Goal: Task Accomplishment & Management: Manage account settings

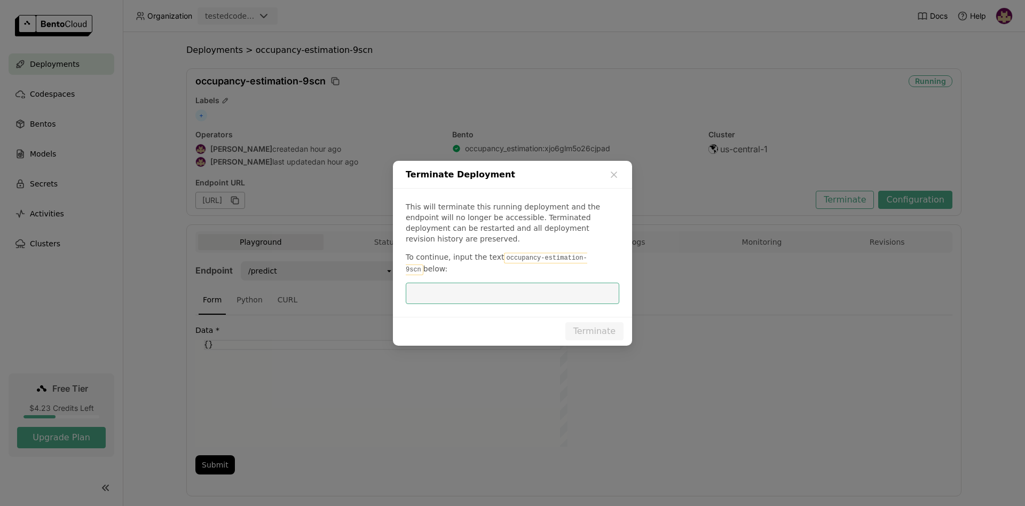
click at [557, 258] on code "occupancy-estimation-9scn" at bounding box center [496, 263] width 181 height 22
drag, startPoint x: 584, startPoint y: 258, endPoint x: 489, endPoint y: 263, distance: 95.1
click at [498, 257] on code "occupancy-estimation-9scn" at bounding box center [496, 263] width 181 height 22
copy code "occupancy-estimation-9scn"
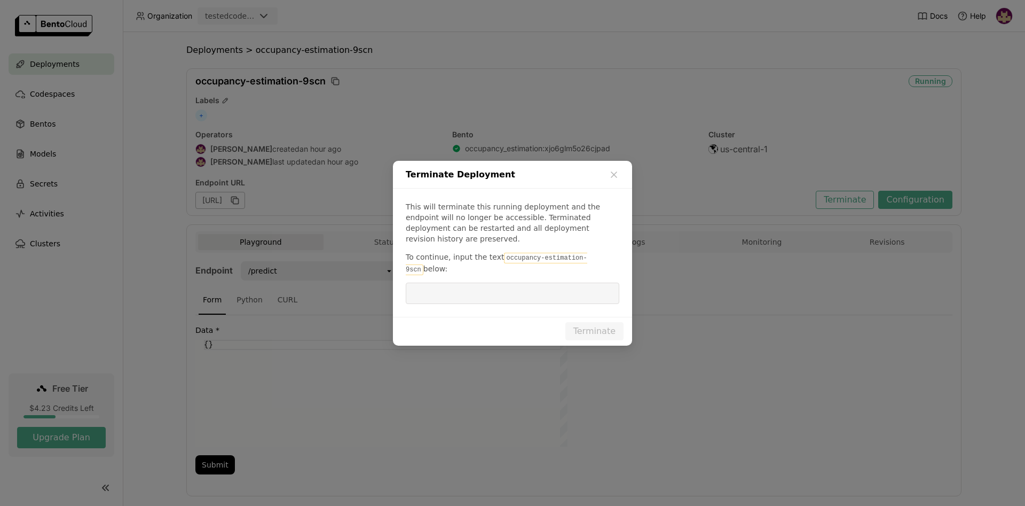
drag, startPoint x: 475, startPoint y: 287, endPoint x: 482, endPoint y: 286, distance: 7.5
click at [475, 287] on input "dialog" at bounding box center [512, 293] width 201 height 20
paste input "occupancy-estimation-9scn"
type input "occupancy-estimation-9scn"
click at [589, 322] on button "Terminate" at bounding box center [594, 331] width 58 height 18
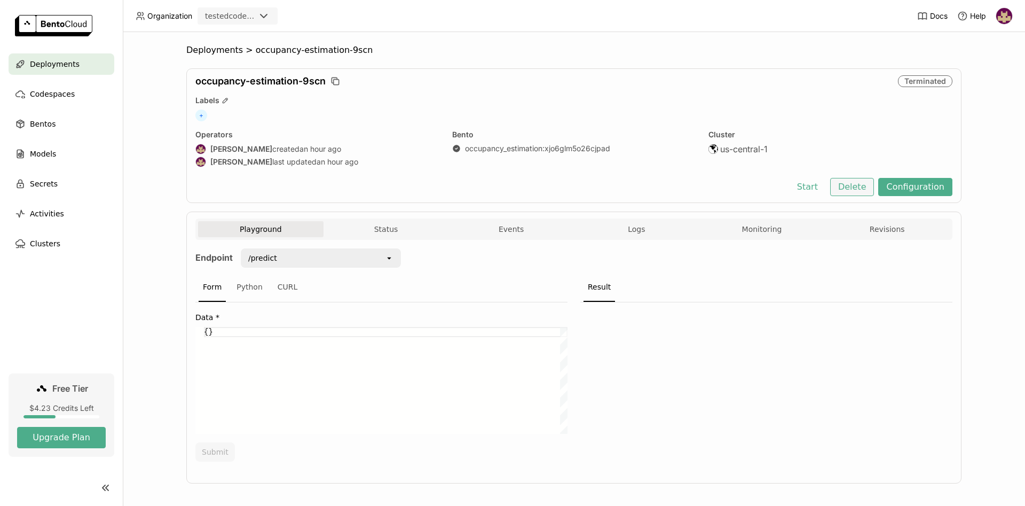
click at [864, 187] on button "Delete" at bounding box center [852, 187] width 44 height 18
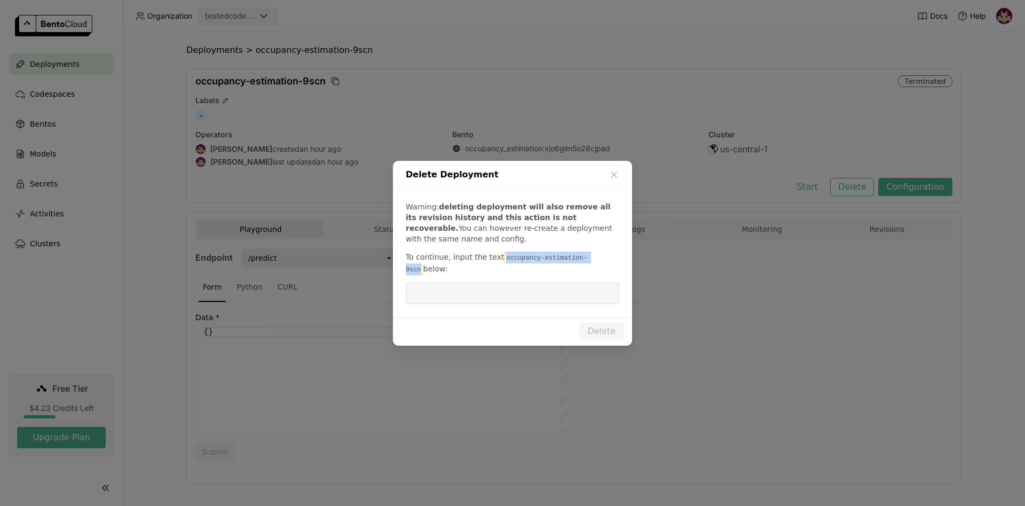
drag, startPoint x: 584, startPoint y: 264, endPoint x: 498, endPoint y: 261, distance: 86.5
click at [498, 261] on code "occupancy-estimation-9scn" at bounding box center [496, 263] width 181 height 22
copy code "occupancy-estimation-9scn"
click at [500, 288] on input "dialog" at bounding box center [512, 293] width 201 height 20
paste input "occupancy-estimation-9scn"
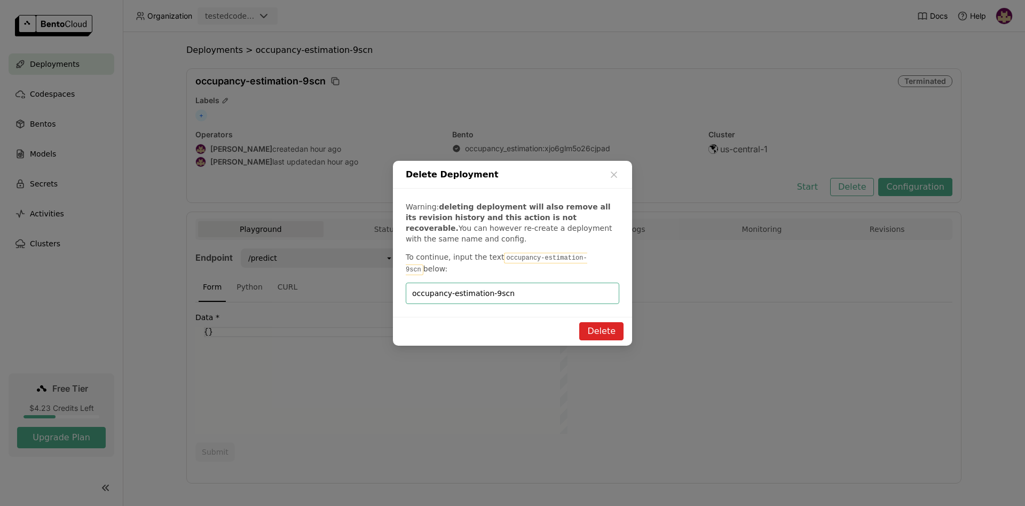
type input "occupancy-estimation-9scn"
click at [598, 323] on button "Delete" at bounding box center [601, 331] width 44 height 18
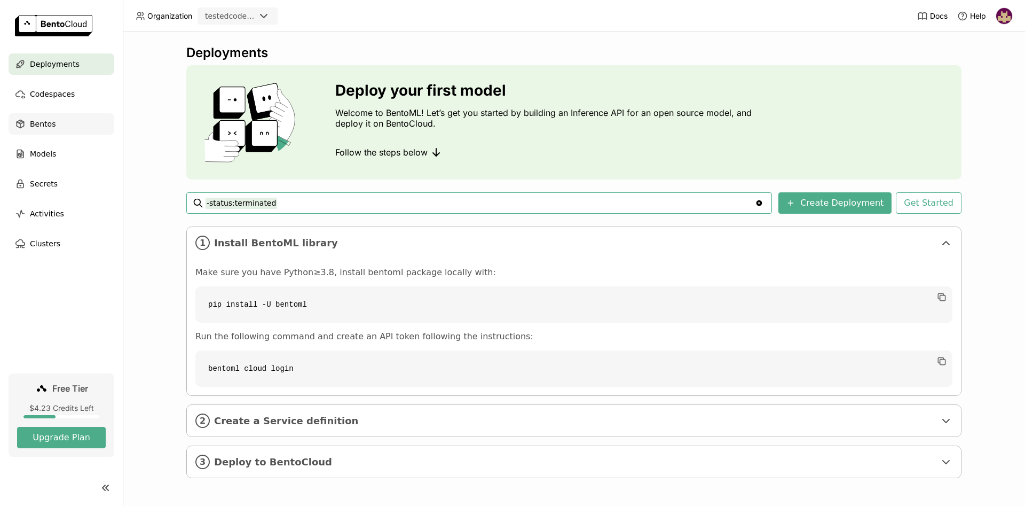
click at [48, 124] on span "Bentos" at bounding box center [43, 123] width 26 height 13
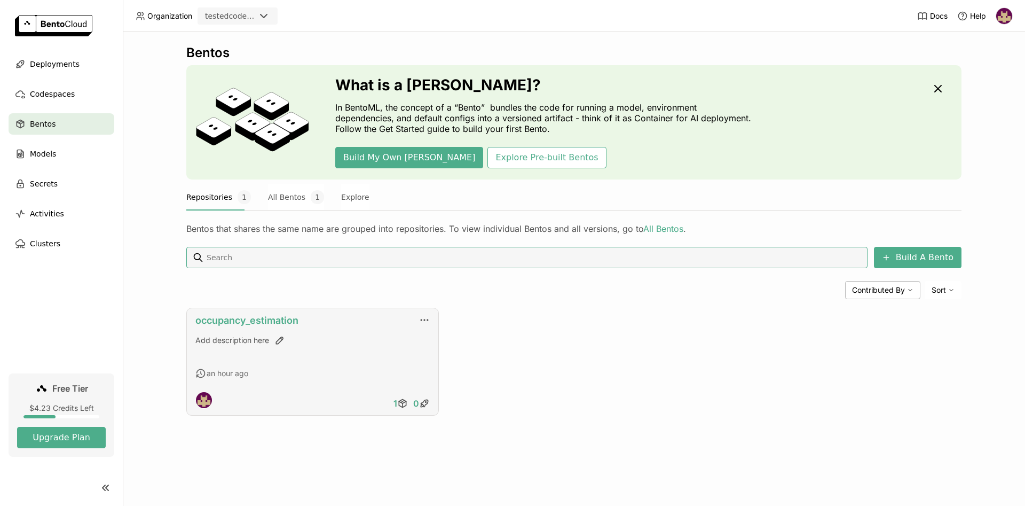
click at [252, 322] on link "occupancy_estimation" at bounding box center [246, 319] width 103 height 11
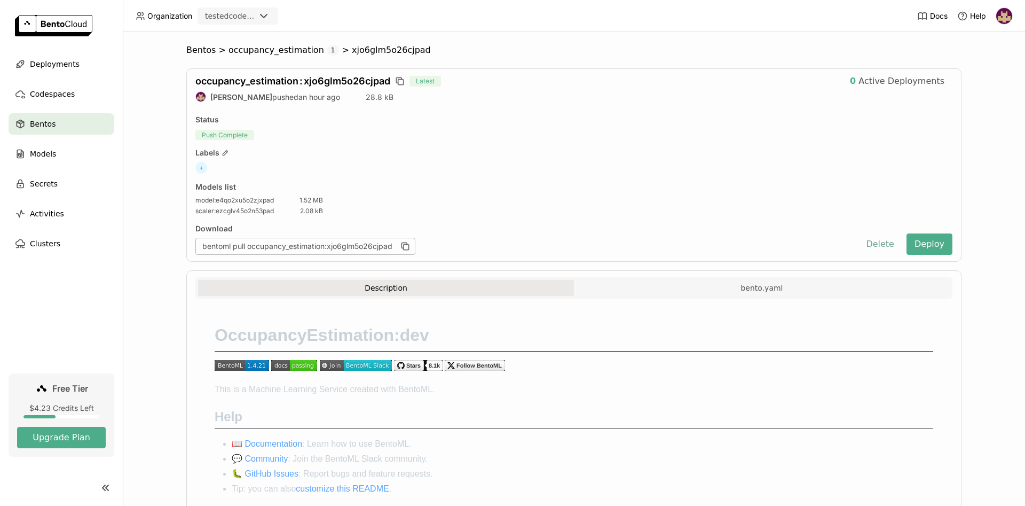
click at [893, 242] on button "Delete" at bounding box center [880, 243] width 44 height 21
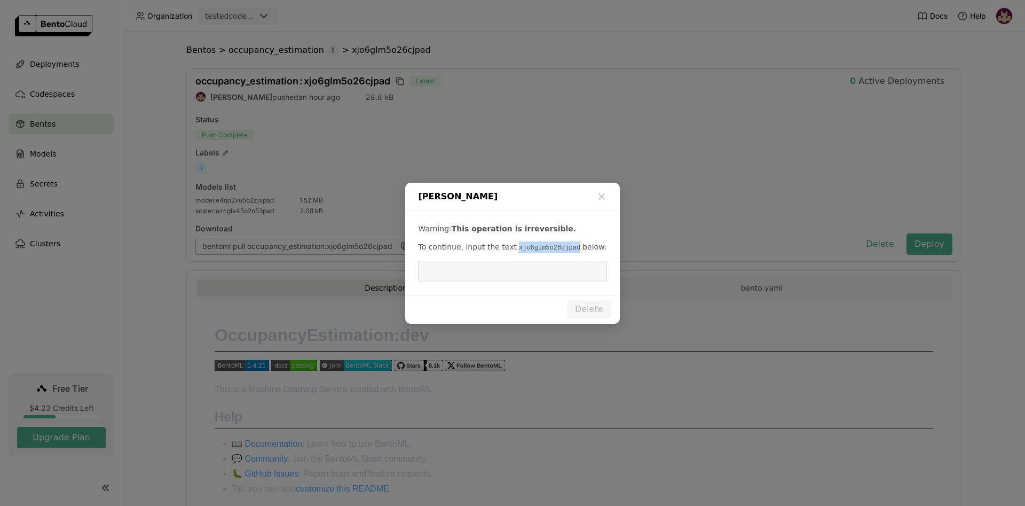
drag, startPoint x: 510, startPoint y: 246, endPoint x: 565, endPoint y: 248, distance: 55.0
click at [565, 248] on code "xjo6glm5o26cjpad" at bounding box center [550, 247] width 66 height 11
copy code "xjo6glm5o26cjpad"
click at [545, 263] on input "dialog" at bounding box center [512, 271] width 176 height 20
paste input "xjo6glm5o26cjpad"
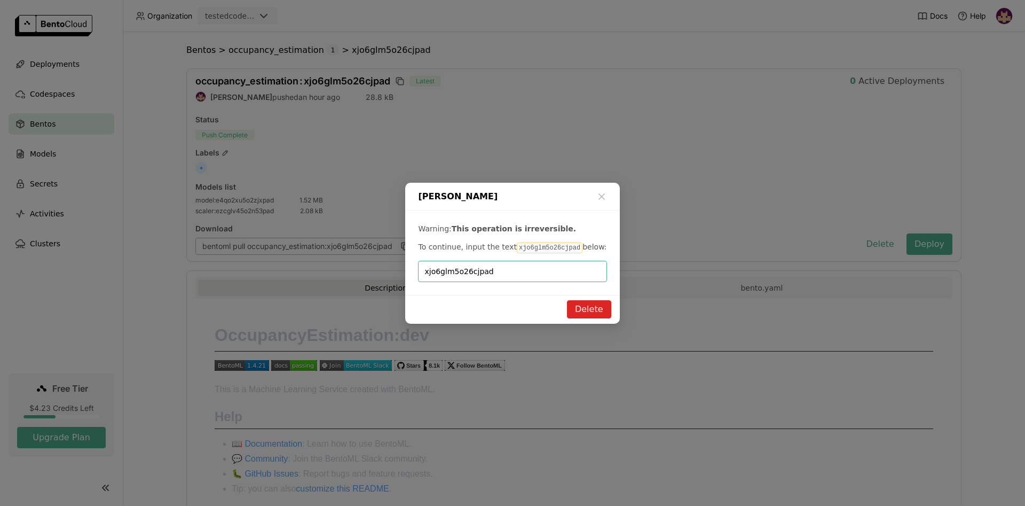
type input "xjo6glm5o26cjpad"
click at [584, 311] on button "Delete" at bounding box center [589, 309] width 44 height 18
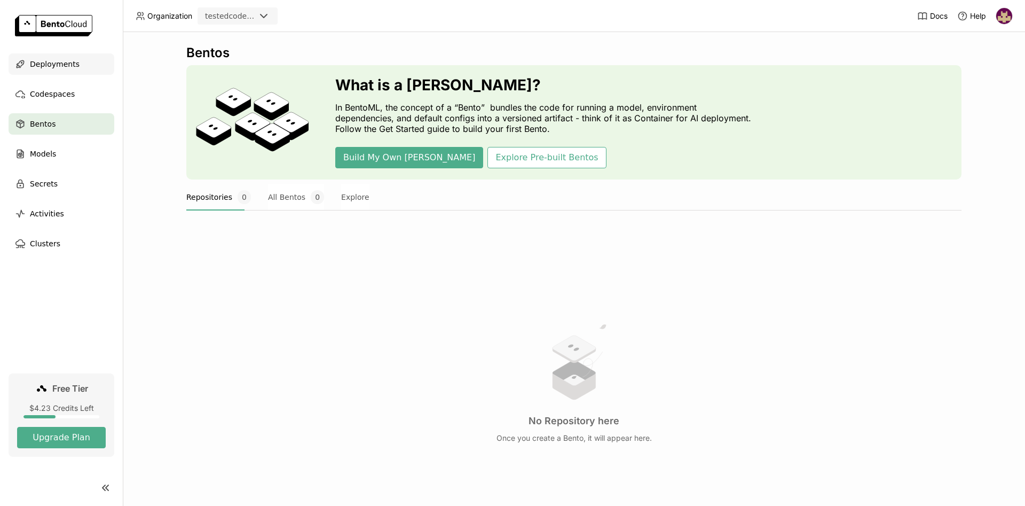
click at [83, 62] on div "Deployments" at bounding box center [62, 63] width 106 height 21
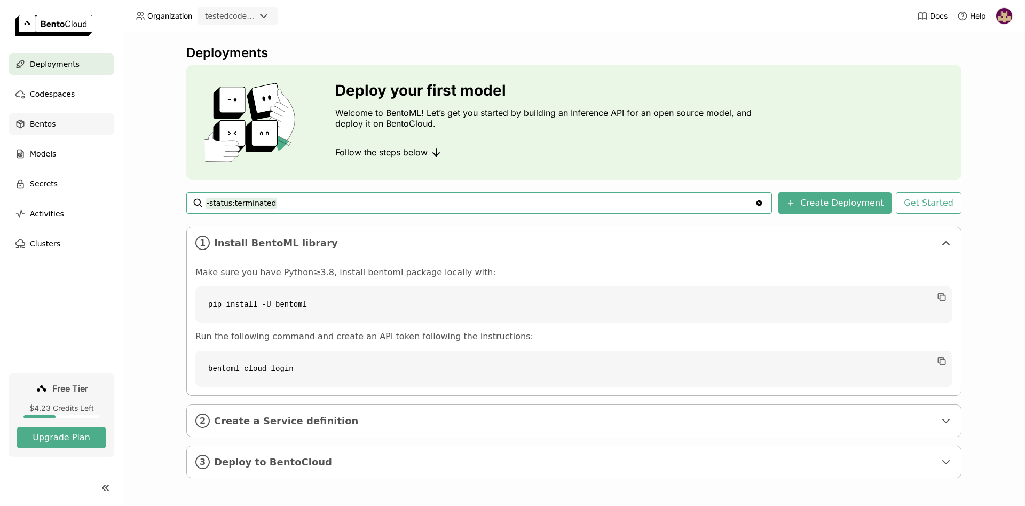
click at [74, 123] on div "Bentos" at bounding box center [62, 123] width 106 height 21
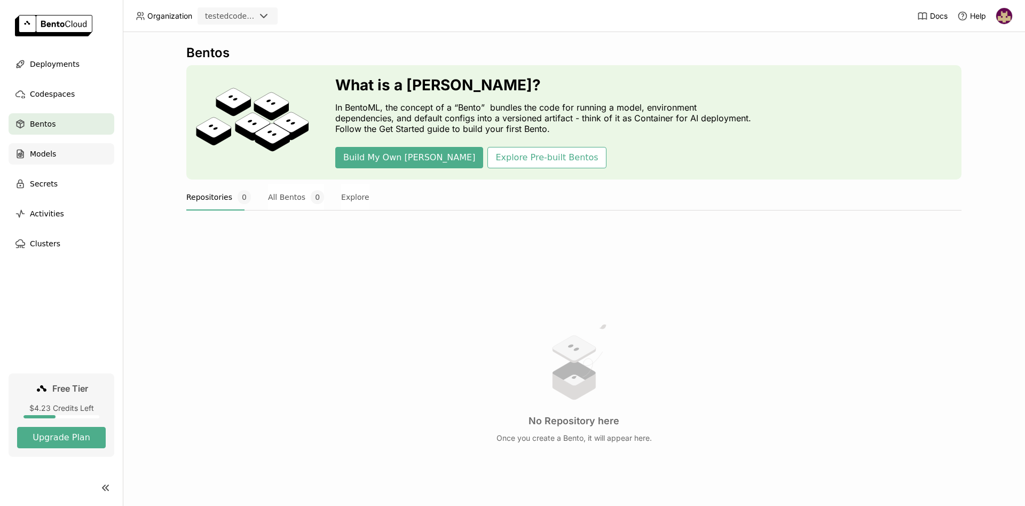
click at [64, 154] on div "Models" at bounding box center [62, 153] width 106 height 21
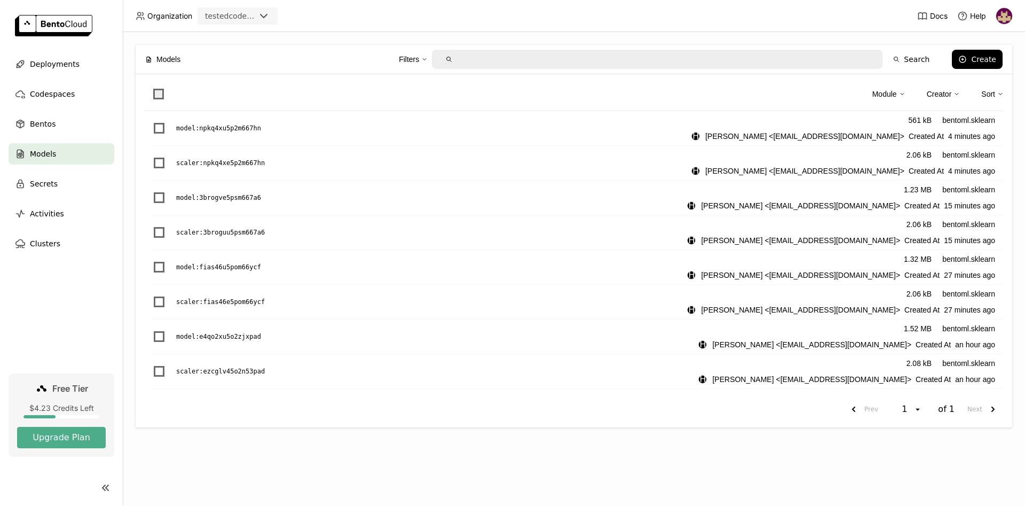
click at [159, 93] on span at bounding box center [158, 94] width 11 height 11
click at [152, 88] on input "checkbox" at bounding box center [152, 88] width 0 height 0
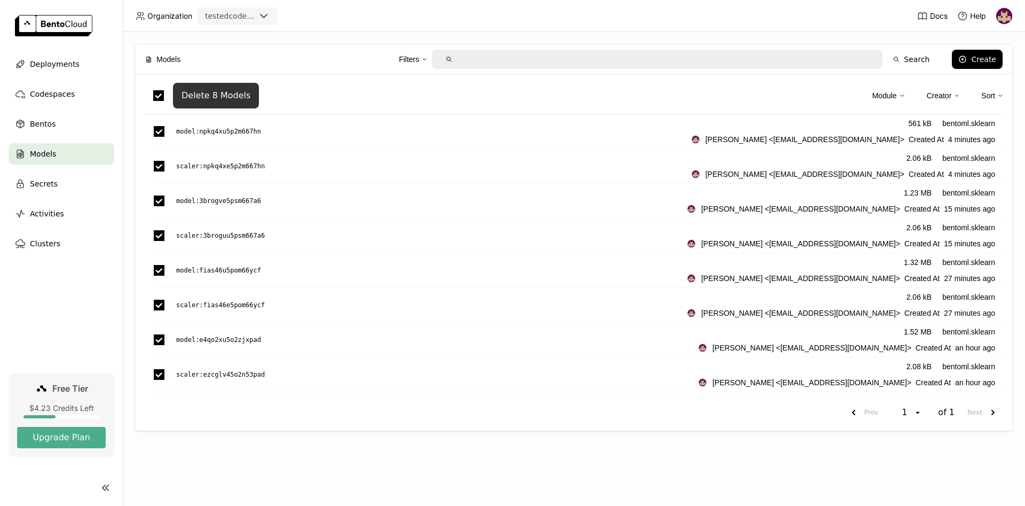
click at [220, 94] on div "Delete 8 Models" at bounding box center [215, 95] width 69 height 11
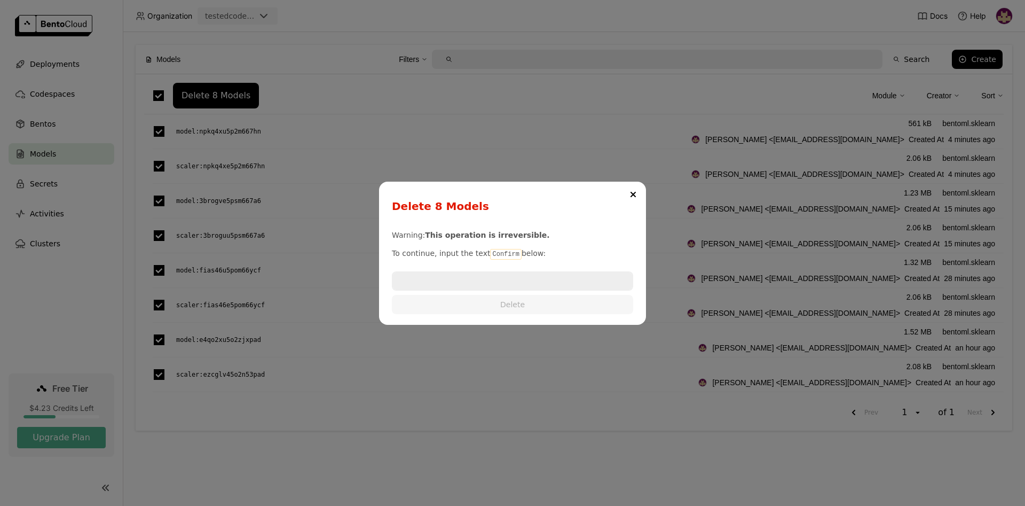
click at [502, 251] on code "Confirm" at bounding box center [505, 254] width 31 height 11
copy p "Confirm"
click at [484, 280] on input "dialog" at bounding box center [512, 280] width 239 height 17
paste input "Confirm"
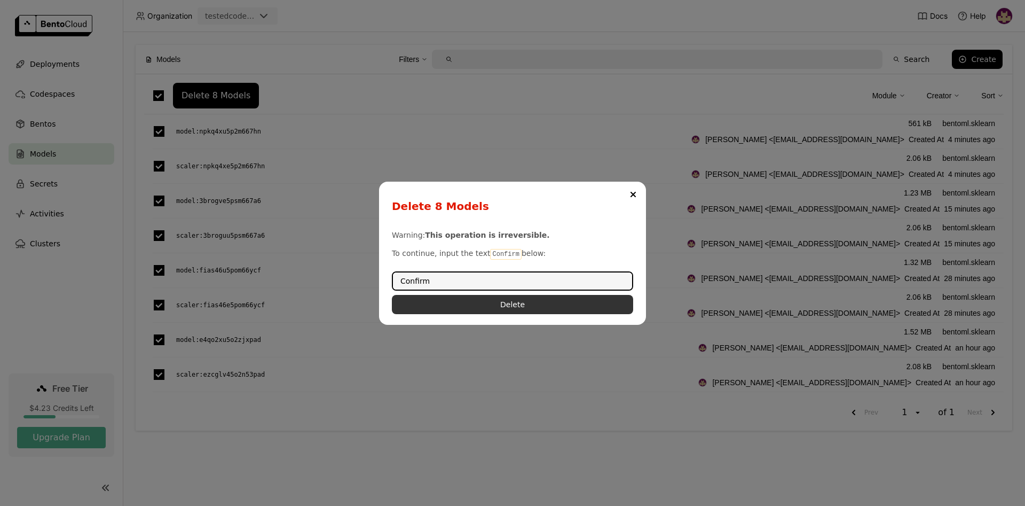
type input "Confirm"
click at [494, 306] on button "Delete" at bounding box center [512, 304] width 241 height 19
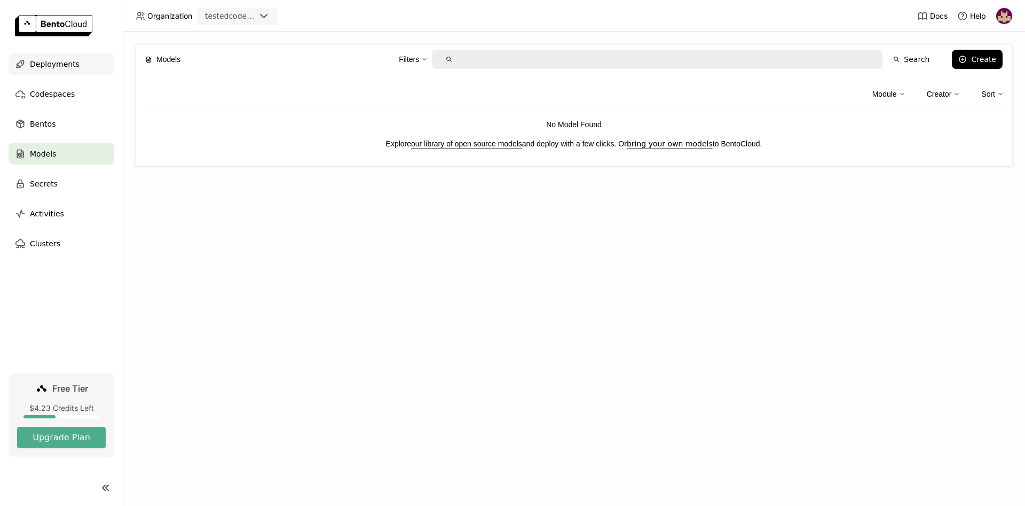
click at [53, 71] on div "Deployments" at bounding box center [62, 63] width 106 height 21
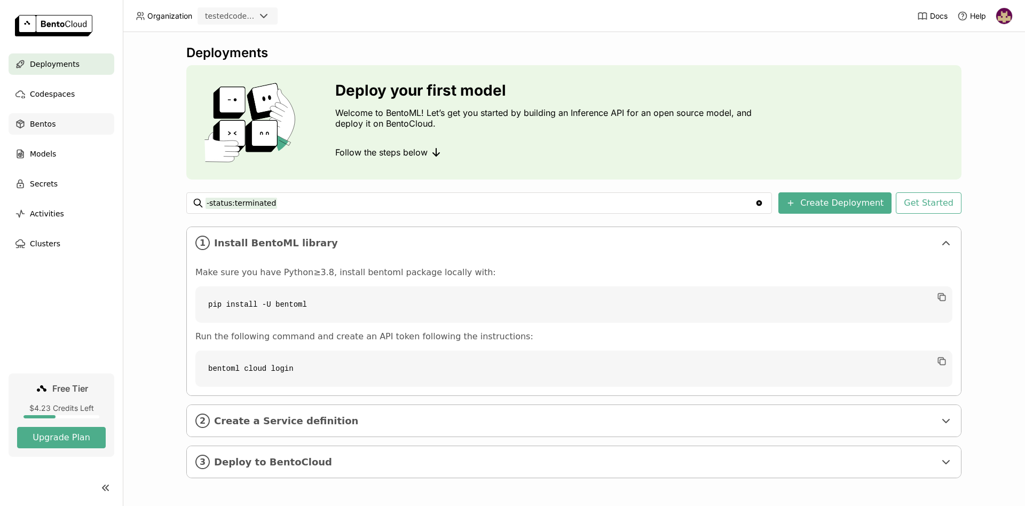
click at [58, 123] on div "Bentos" at bounding box center [62, 123] width 106 height 21
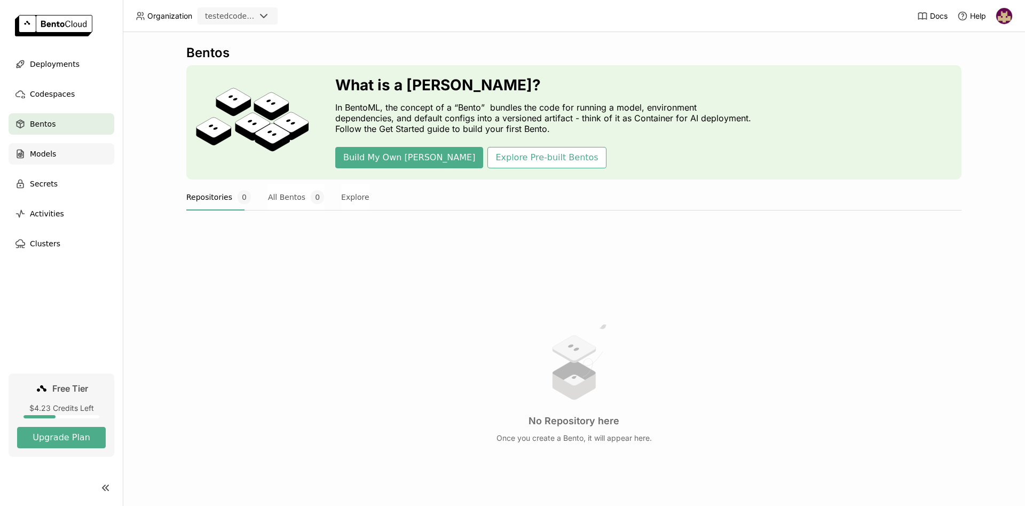
click at [52, 153] on span "Models" at bounding box center [43, 153] width 26 height 13
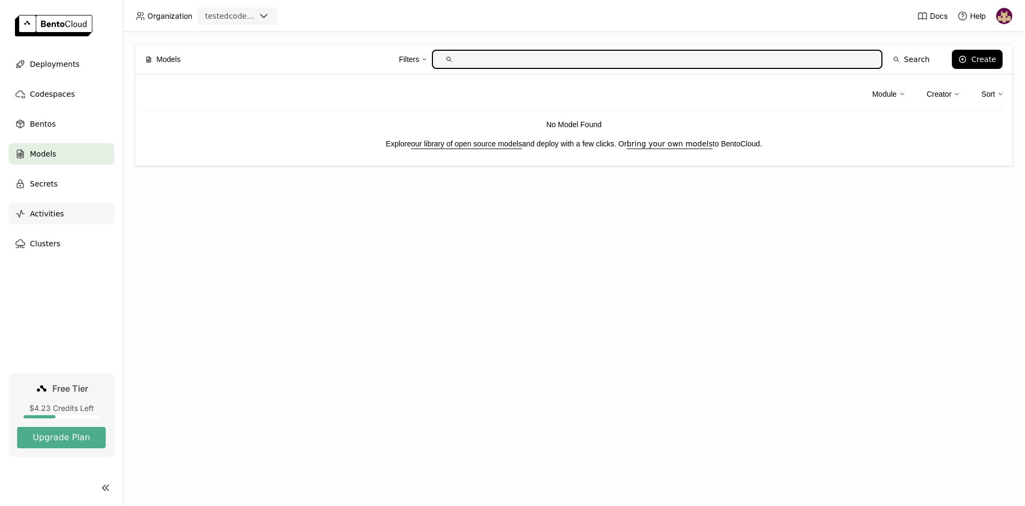
click at [47, 184] on span "Secrets" at bounding box center [44, 183] width 28 height 13
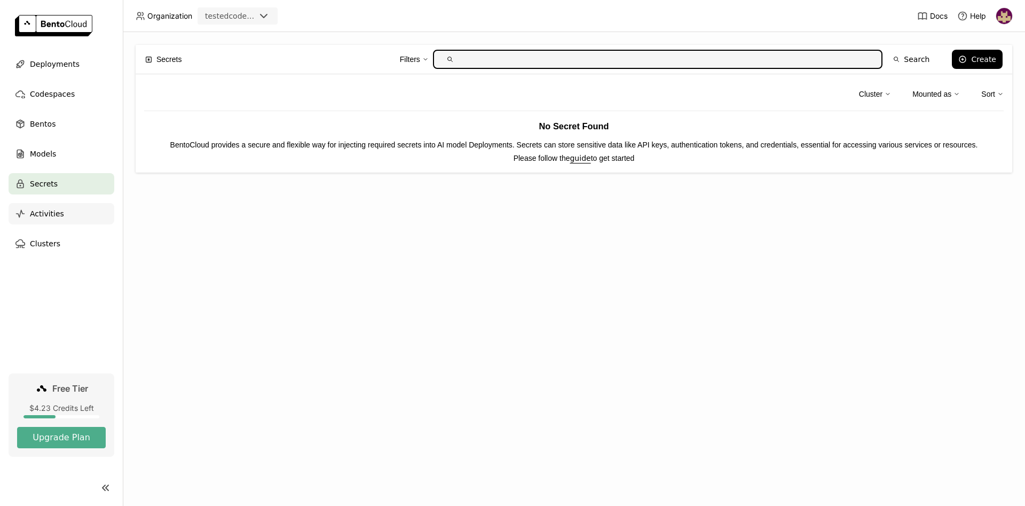
click at [48, 214] on span "Activities" at bounding box center [47, 213] width 34 height 13
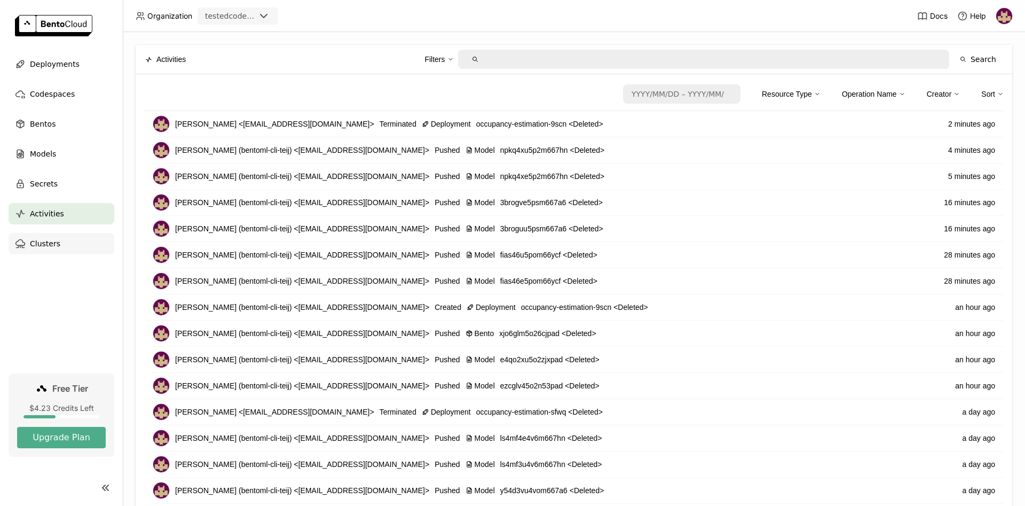
click at [45, 243] on span "Clusters" at bounding box center [45, 243] width 30 height 13
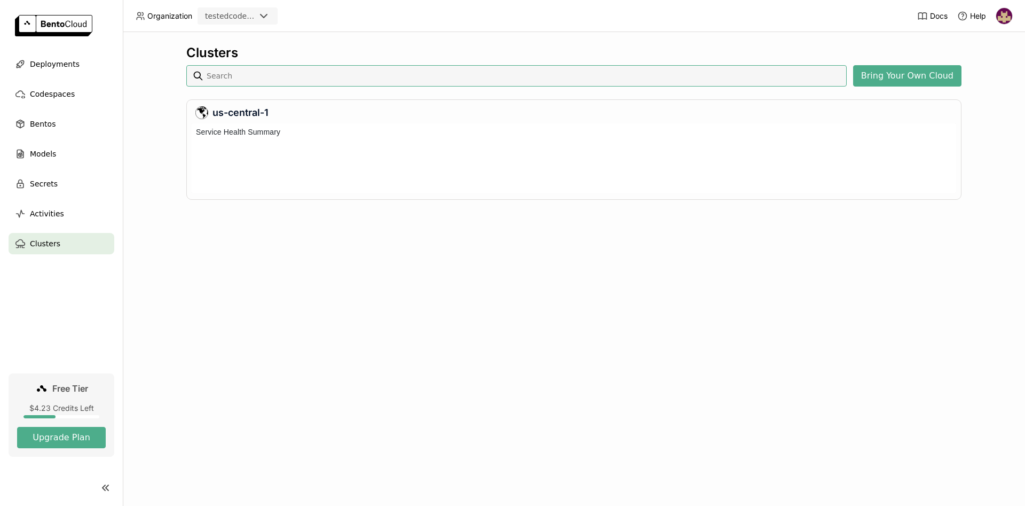
scroll to position [69, 764]
click at [57, 156] on div "Models" at bounding box center [62, 153] width 106 height 21
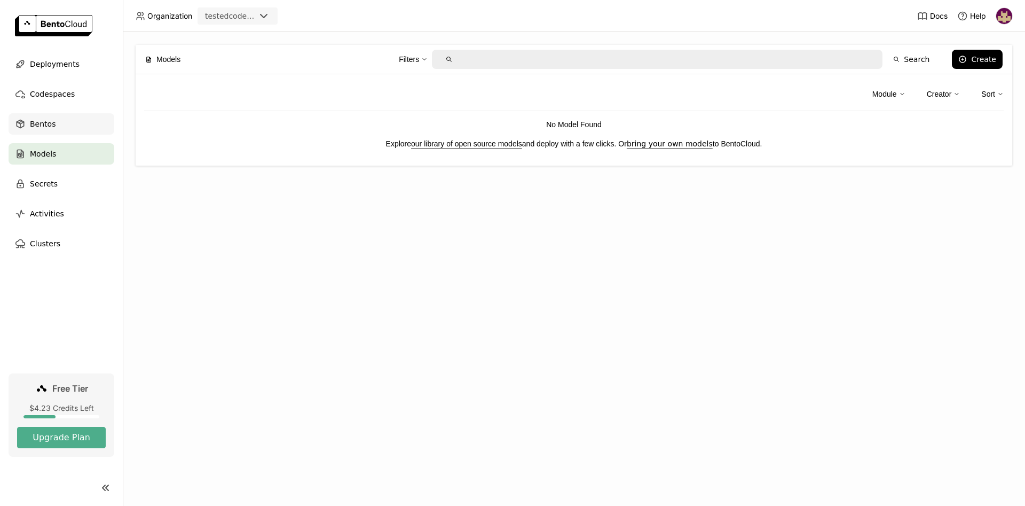
click at [58, 124] on div "Bentos" at bounding box center [62, 123] width 106 height 21
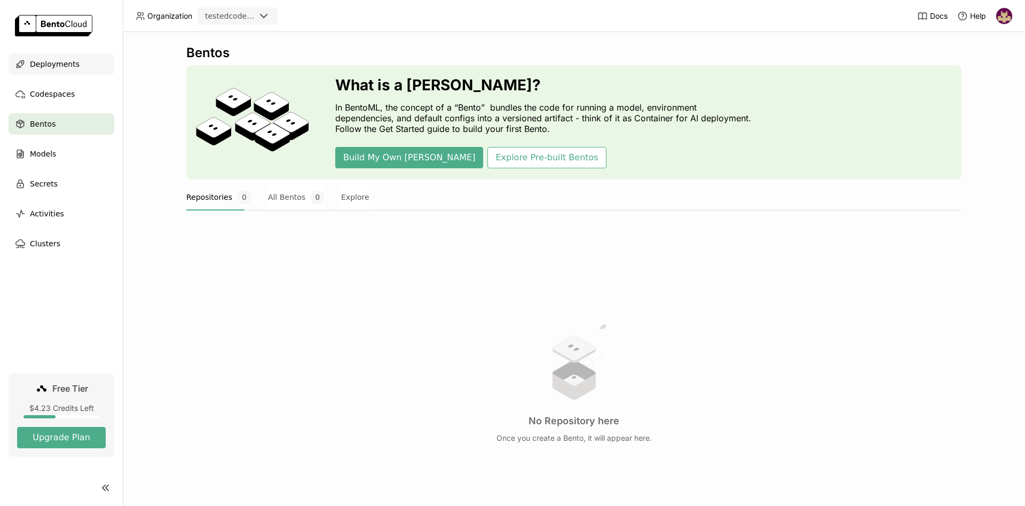
click at [67, 65] on span "Deployments" at bounding box center [55, 64] width 50 height 13
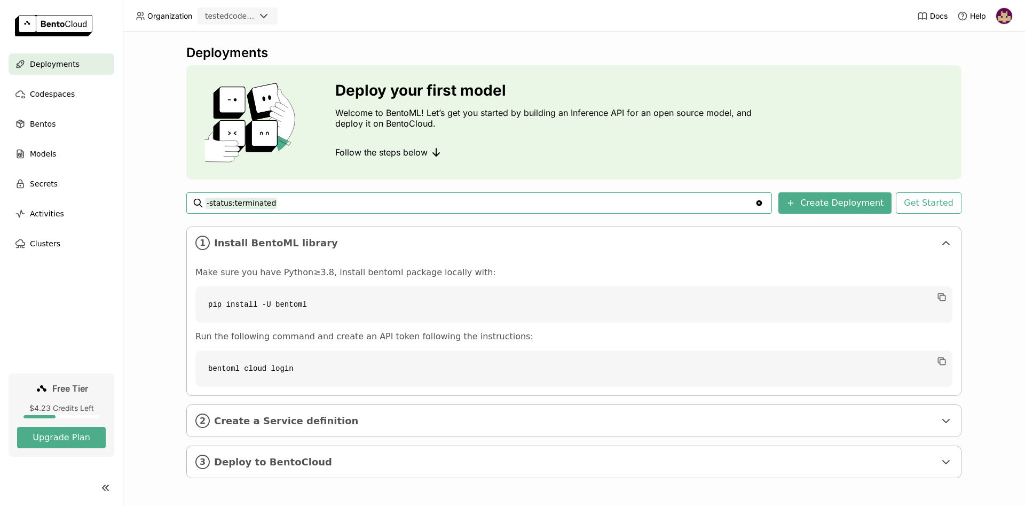
scroll to position [1, 0]
click at [67, 123] on div "Bentos" at bounding box center [62, 123] width 106 height 21
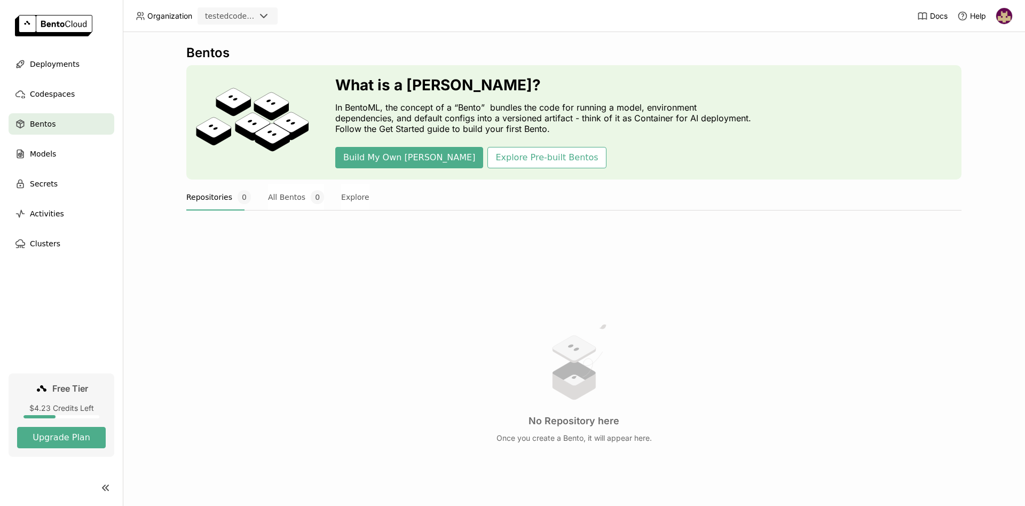
click at [1004, 15] on img at bounding box center [1004, 16] width 16 height 16
click at [983, 98] on span "Logout" at bounding box center [981, 101] width 23 height 10
